Goal: Information Seeking & Learning: Learn about a topic

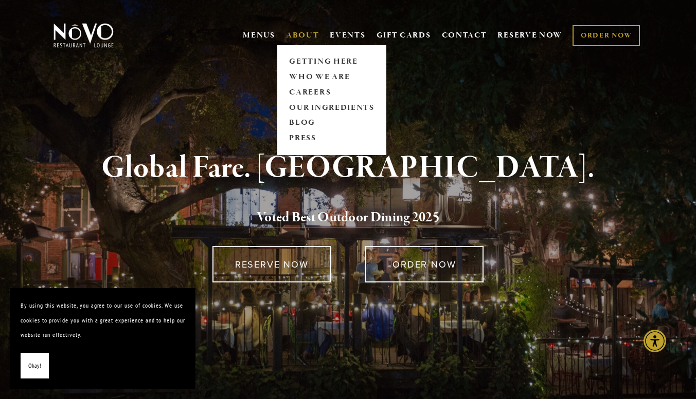
click at [300, 29] on span "ABOUT GETTING HERE WHO WE ARE CAREERS OUR INGREDIENTS BLOG PRESS" at bounding box center [302, 36] width 33 height 20
click at [310, 72] on link "WHO WE ARE" at bounding box center [332, 76] width 92 height 15
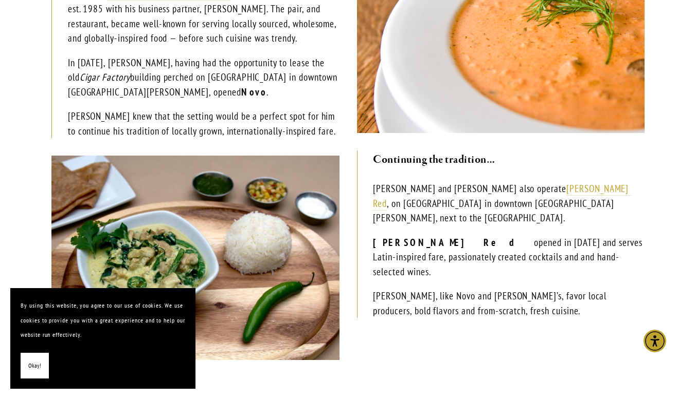
scroll to position [367, 0]
drag, startPoint x: 33, startPoint y: 362, endPoint x: 395, endPoint y: 338, distance: 363.2
click at [395, 338] on body "By using this website, you agree to our use of cookies. We use cookies to provi…" at bounding box center [348, 305] width 696 height 1344
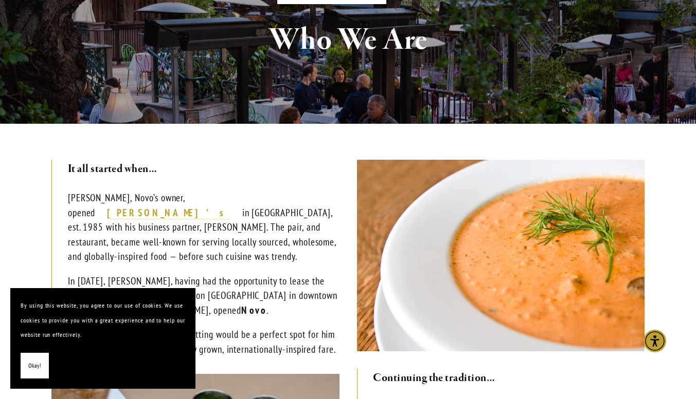
scroll to position [0, 0]
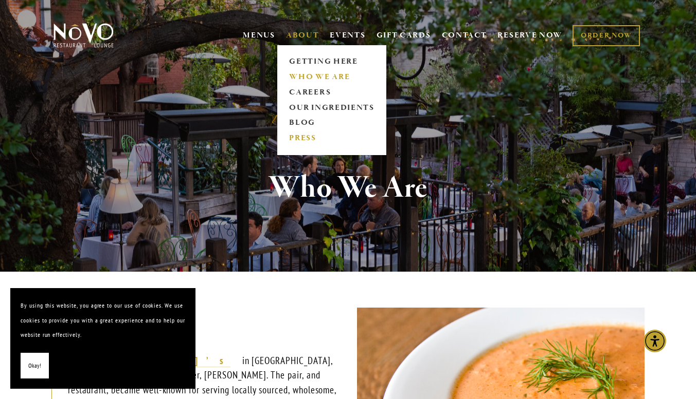
click at [301, 140] on link "PRESS" at bounding box center [332, 138] width 92 height 15
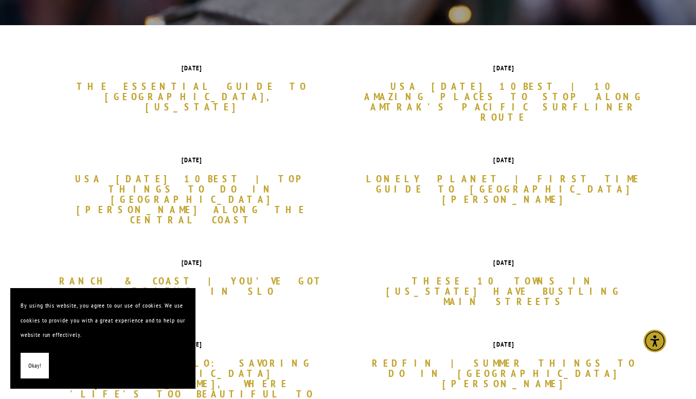
scroll to position [308, 0]
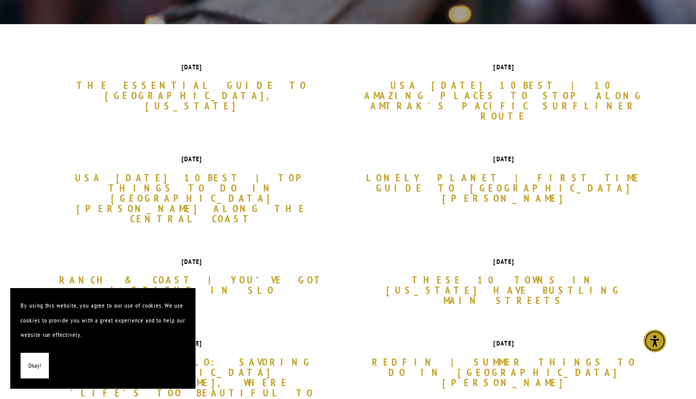
click at [34, 378] on button "Okay!" at bounding box center [35, 366] width 28 height 26
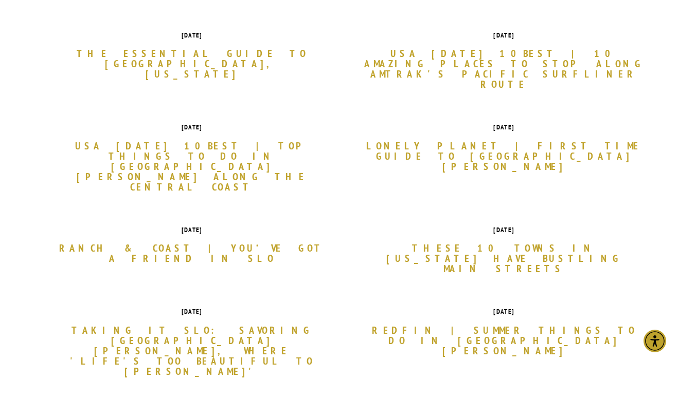
scroll to position [342, 0]
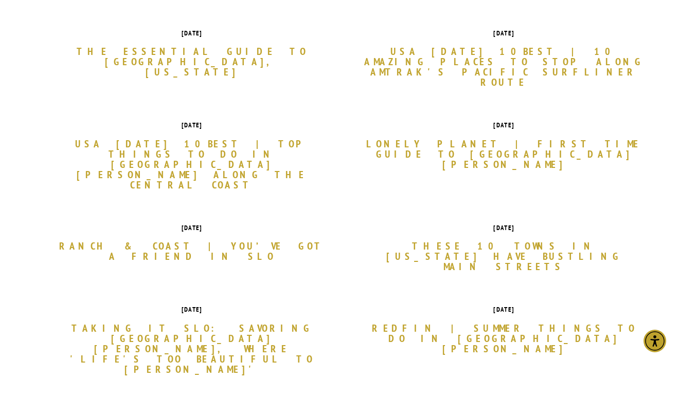
click at [259, 54] on link "The Essential Guide to San Luis Obispo, California" at bounding box center [191, 61] width 281 height 31
click at [543, 53] on link "USA TODAY's 10Best | 10 amazing places to stop along Amtrak's Pacific Surfliner…" at bounding box center [503, 66] width 281 height 41
click at [193, 139] on link "USA [DATE] 10Best | Top things to do in [GEOGRAPHIC_DATA][PERSON_NAME] along th…" at bounding box center [191, 164] width 281 height 51
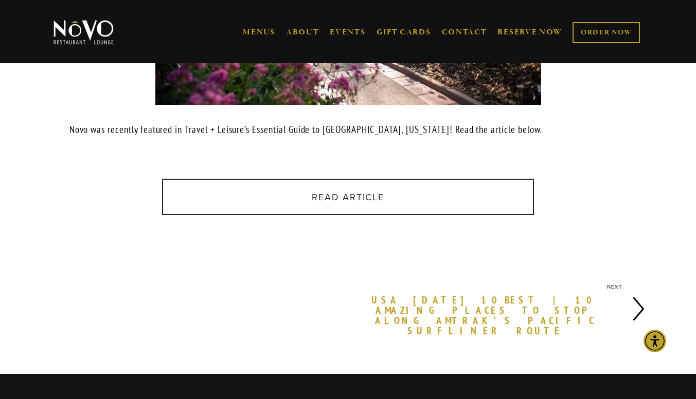
scroll to position [325, 0]
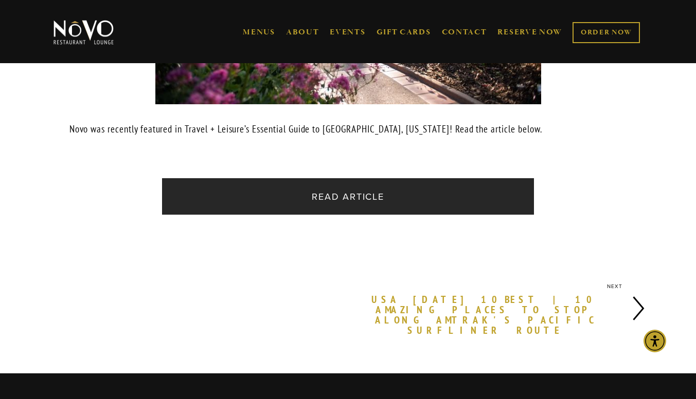
click at [496, 195] on link "Read Article" at bounding box center [347, 196] width 371 height 36
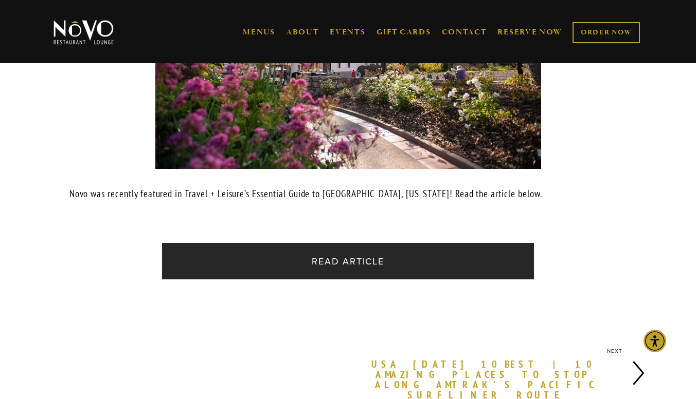
scroll to position [214, 0]
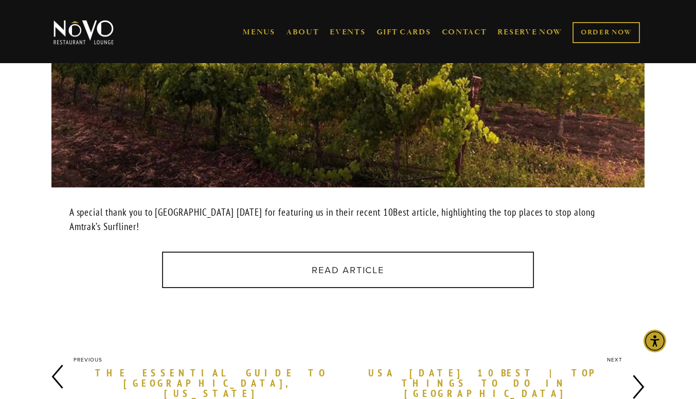
scroll to position [401, 0]
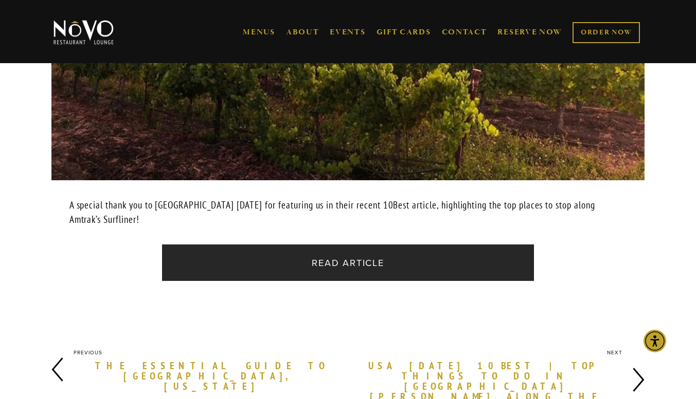
click at [472, 254] on link "Read Article" at bounding box center [347, 263] width 371 height 36
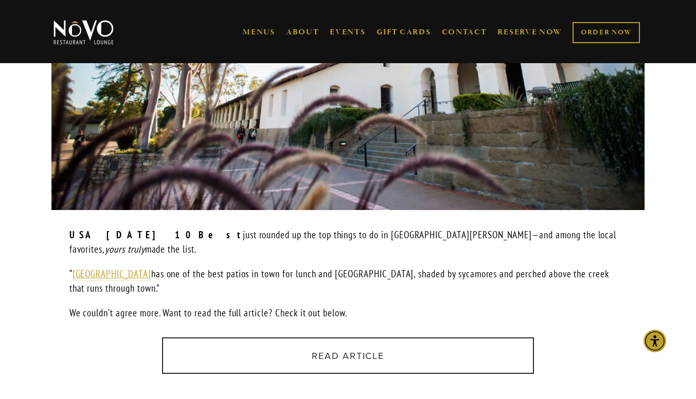
scroll to position [470, 0]
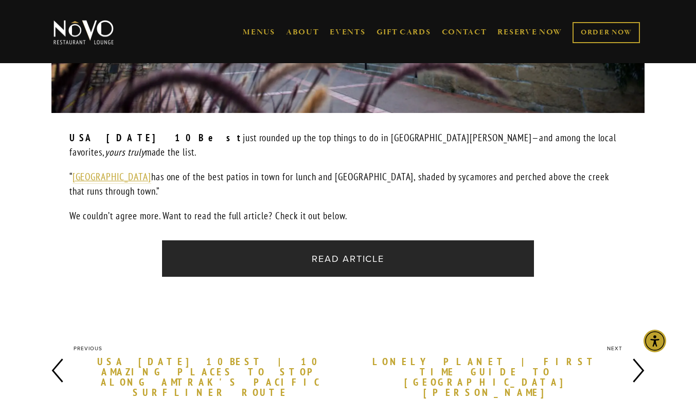
click at [388, 255] on link "Read Article" at bounding box center [347, 259] width 371 height 36
